Goal: Task Accomplishment & Management: Use online tool/utility

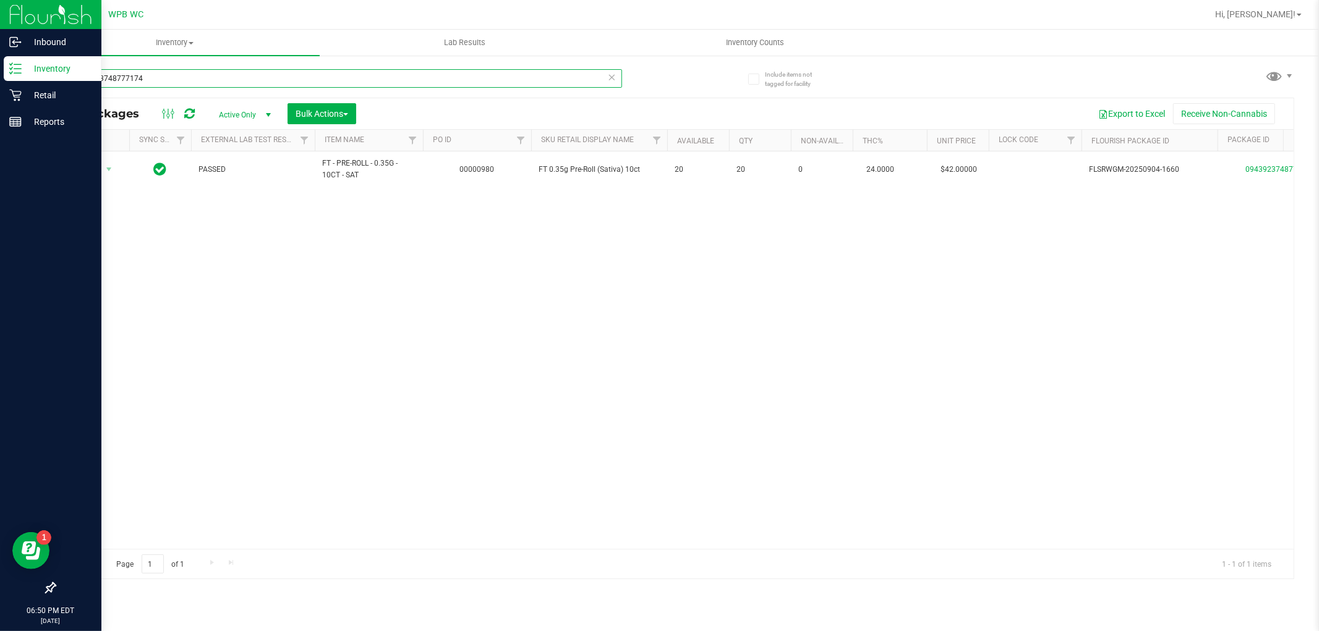
drag, startPoint x: 184, startPoint y: 79, endPoint x: 0, endPoint y: 79, distance: 183.6
click at [0, 79] on div "Inbound Inventory Retail Reports 06:50 PM EDT [DATE] 09/23 WPB WC Hi, [PERSON_N…" at bounding box center [659, 315] width 1319 height 631
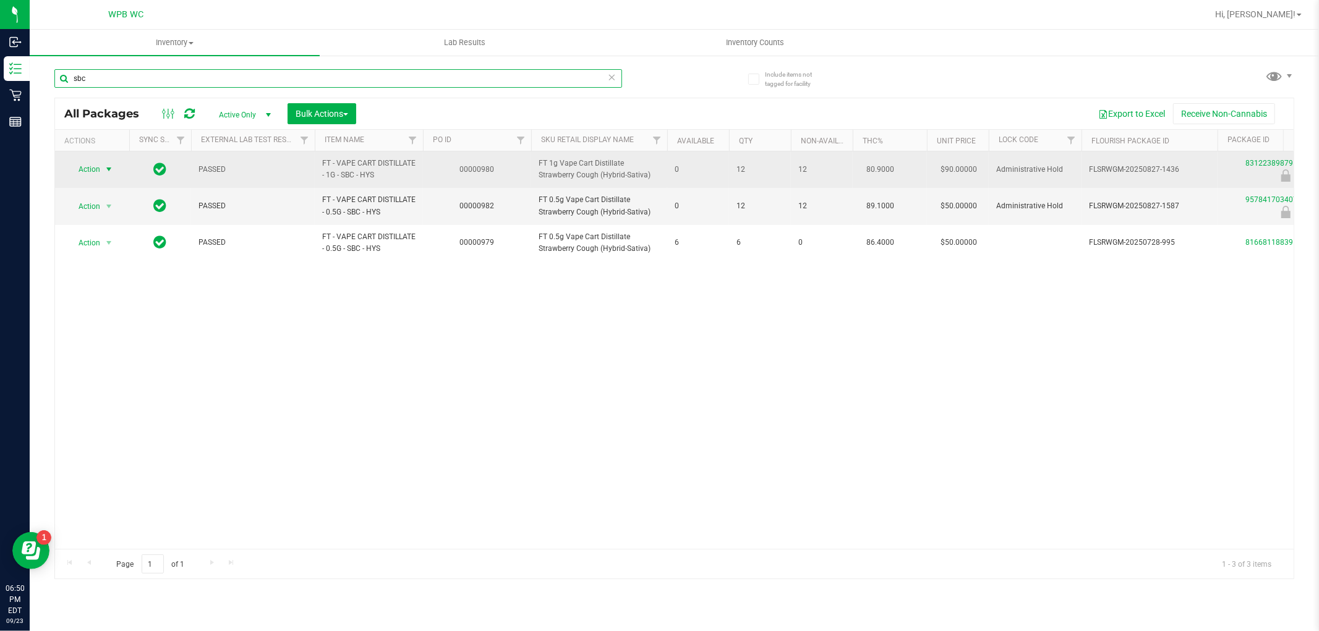
type input "sbc"
click at [108, 168] on span "select" at bounding box center [109, 169] width 10 height 10
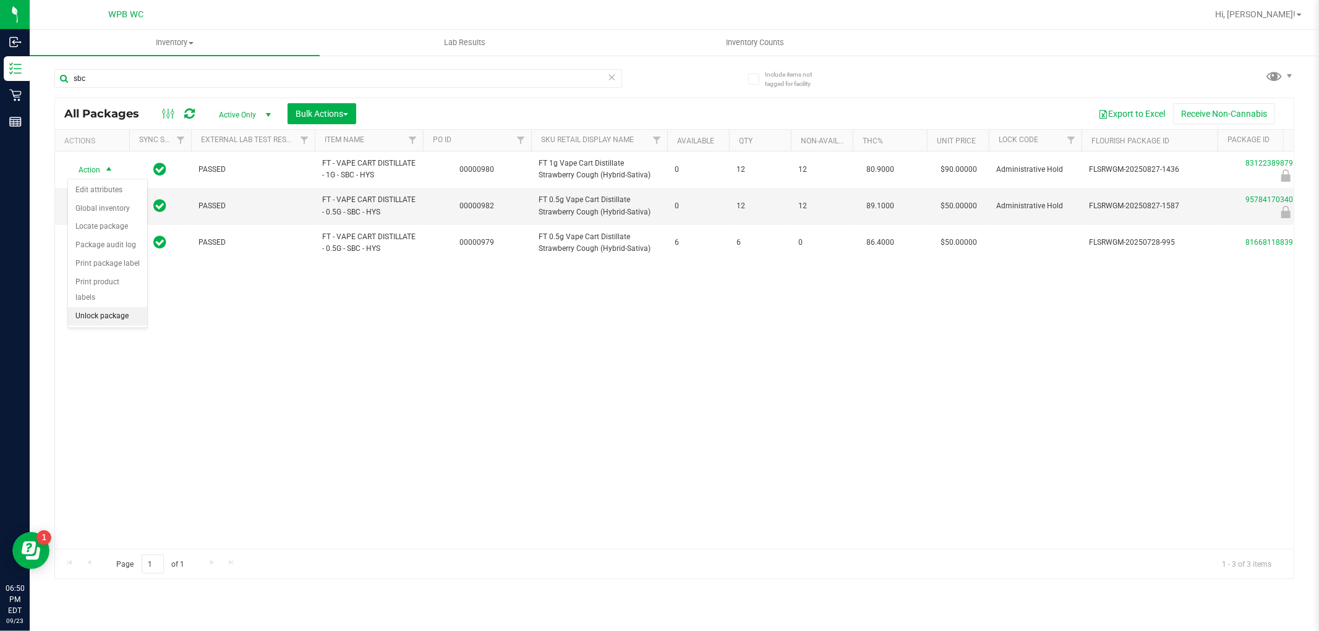
click at [105, 318] on li "Unlock package" at bounding box center [107, 316] width 79 height 19
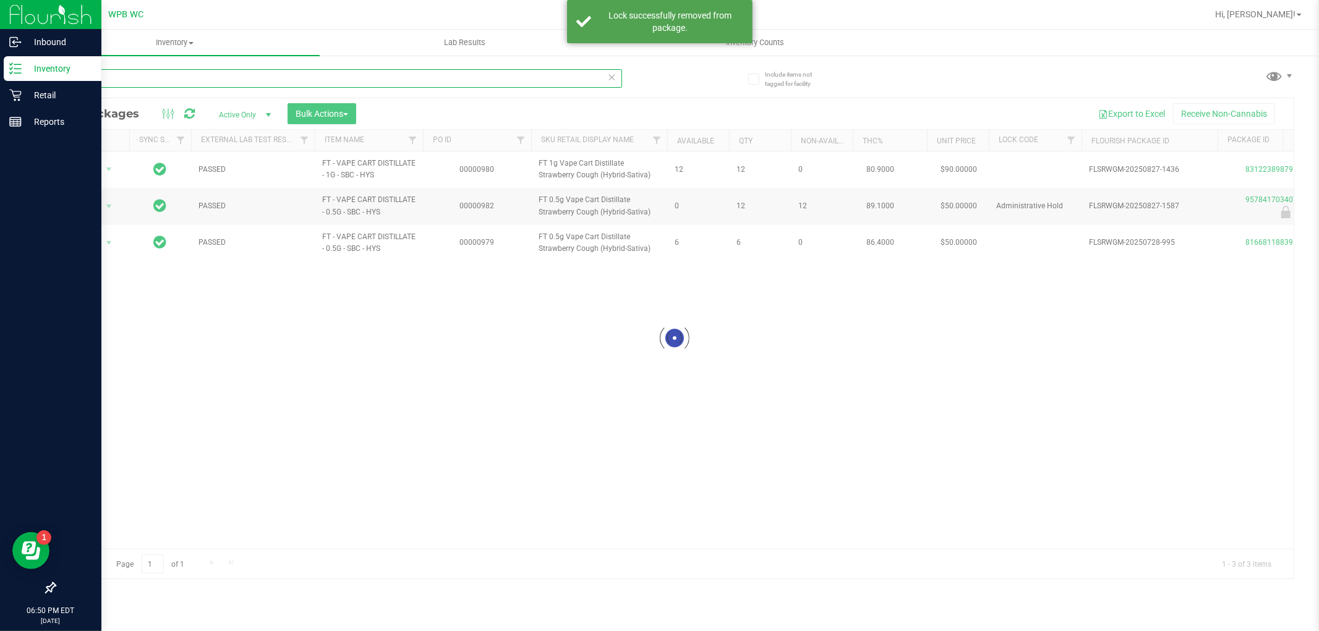
drag, startPoint x: 128, startPoint y: 75, endPoint x: 0, endPoint y: 82, distance: 128.2
click at [0, 79] on div "Inbound Inventory Retail Reports 06:50 PM EDT [DATE] 09/23 WPB WC Hi, [PERSON_N…" at bounding box center [659, 315] width 1319 height 631
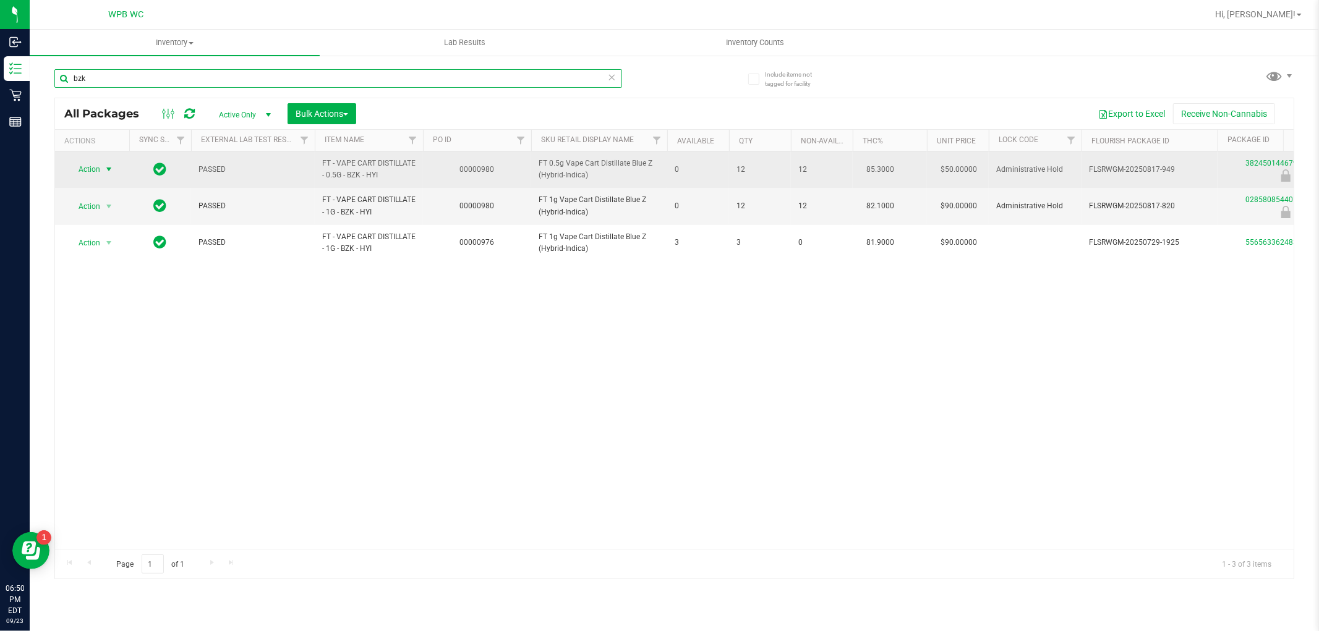
type input "bzk"
click at [103, 166] on span "select" at bounding box center [108, 169] width 15 height 17
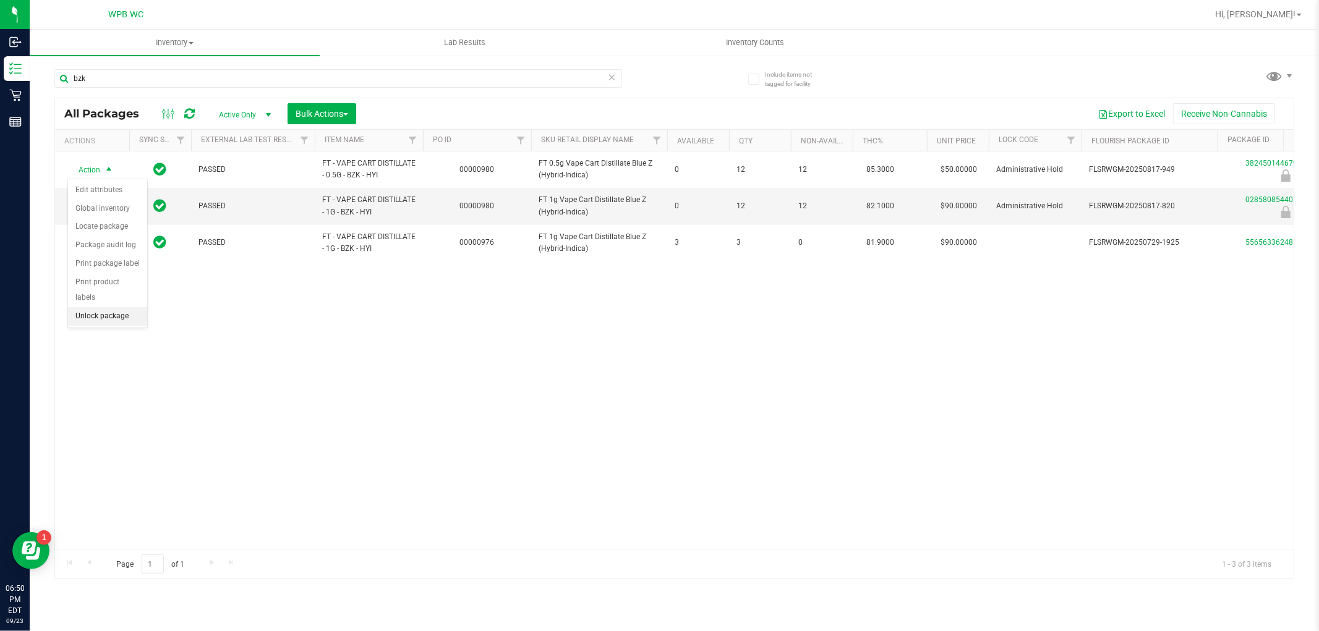
click at [127, 318] on li "Unlock package" at bounding box center [107, 316] width 79 height 19
